Goal: Task Accomplishment & Management: Manage account settings

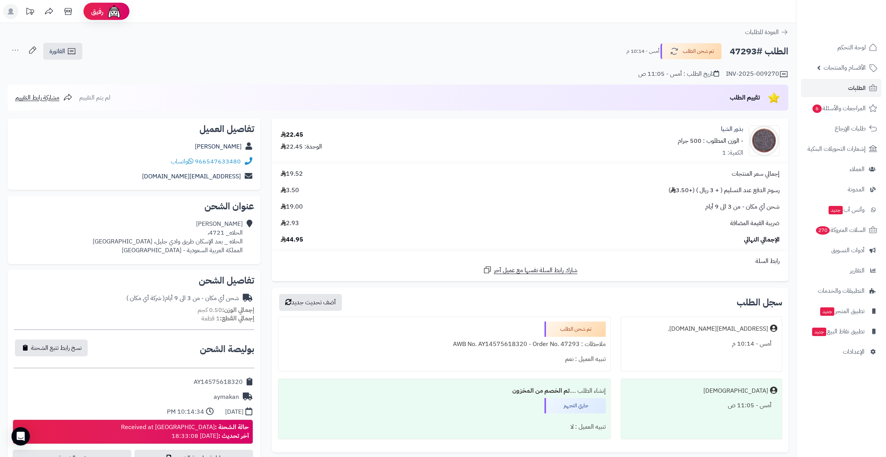
scroll to position [34, 0]
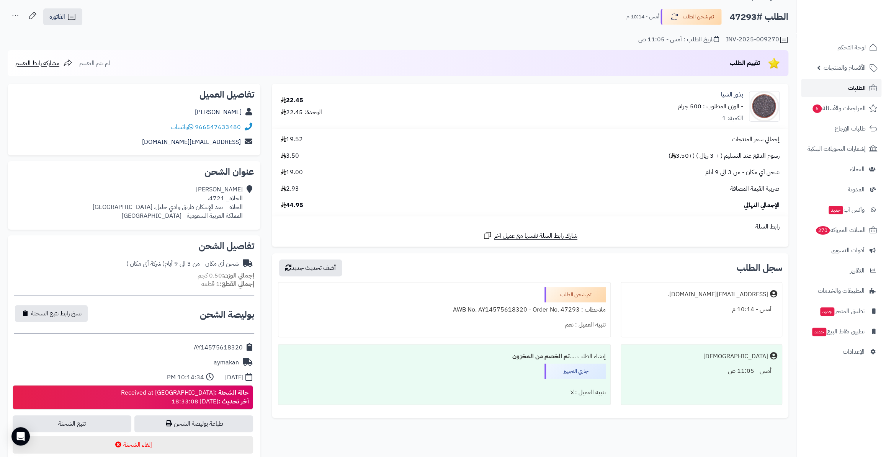
click at [864, 86] on span "الطلبات" at bounding box center [857, 88] width 18 height 11
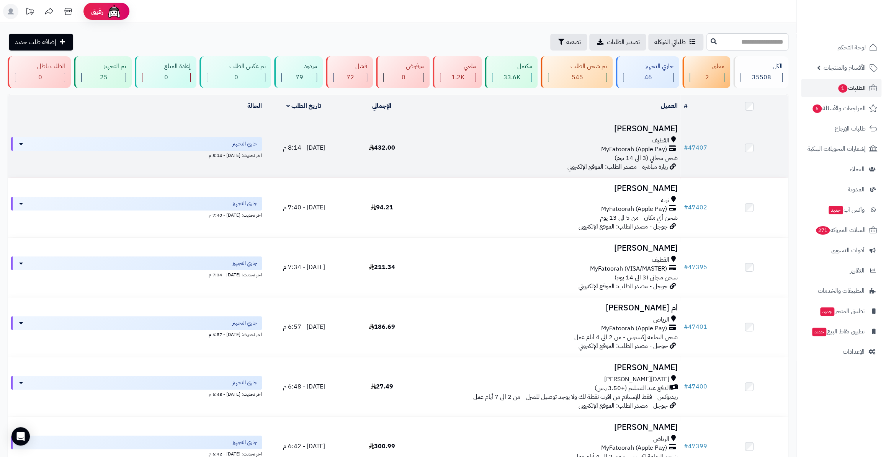
click at [698, 141] on td "# 47407" at bounding box center [694, 147] width 29 height 59
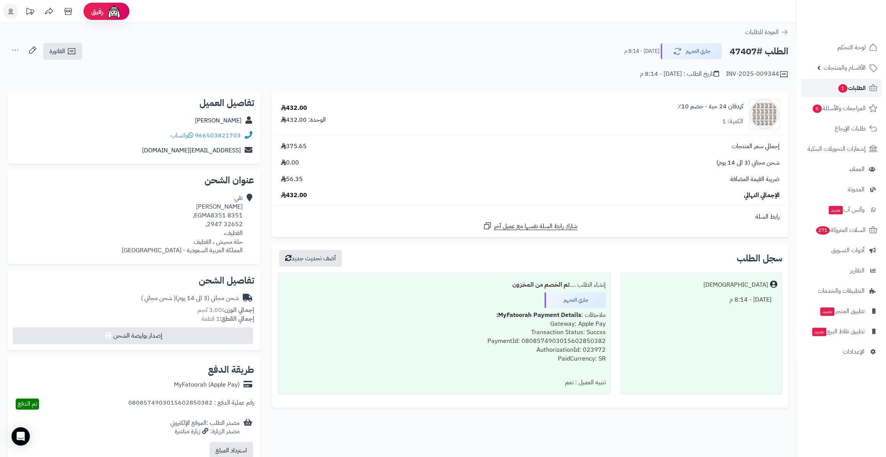
click at [857, 85] on span "الطلبات 1" at bounding box center [851, 88] width 28 height 11
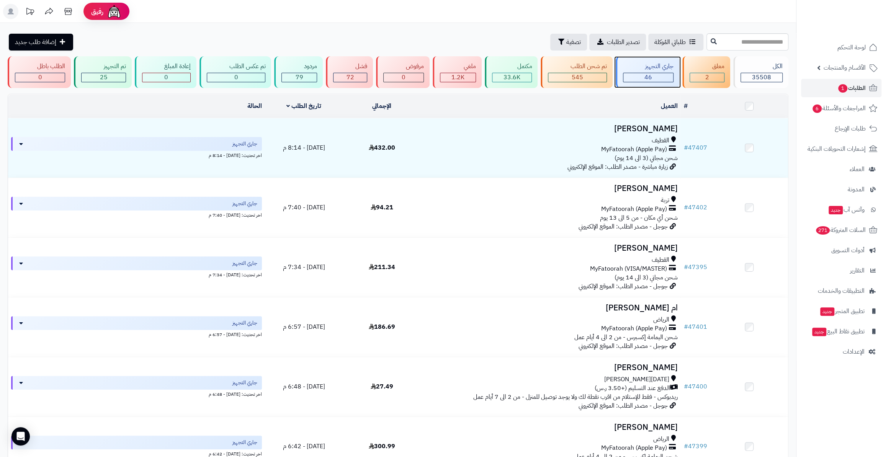
click at [672, 63] on div "جاري التجهيز" at bounding box center [648, 66] width 51 height 9
click at [651, 73] on span "46" at bounding box center [648, 77] width 8 height 9
click at [832, 103] on span "المراجعات والأسئلة 6" at bounding box center [839, 108] width 54 height 11
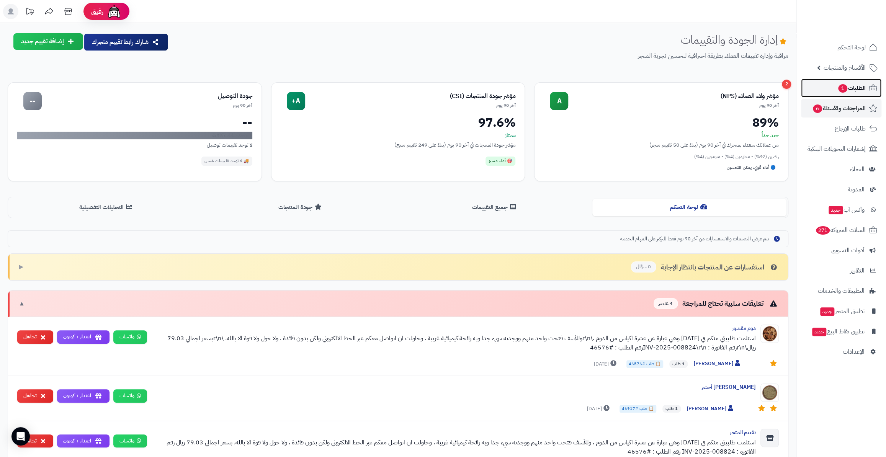
click at [848, 82] on link "الطلبات 1" at bounding box center [841, 88] width 80 height 18
